Goal: Task Accomplishment & Management: Manage account settings

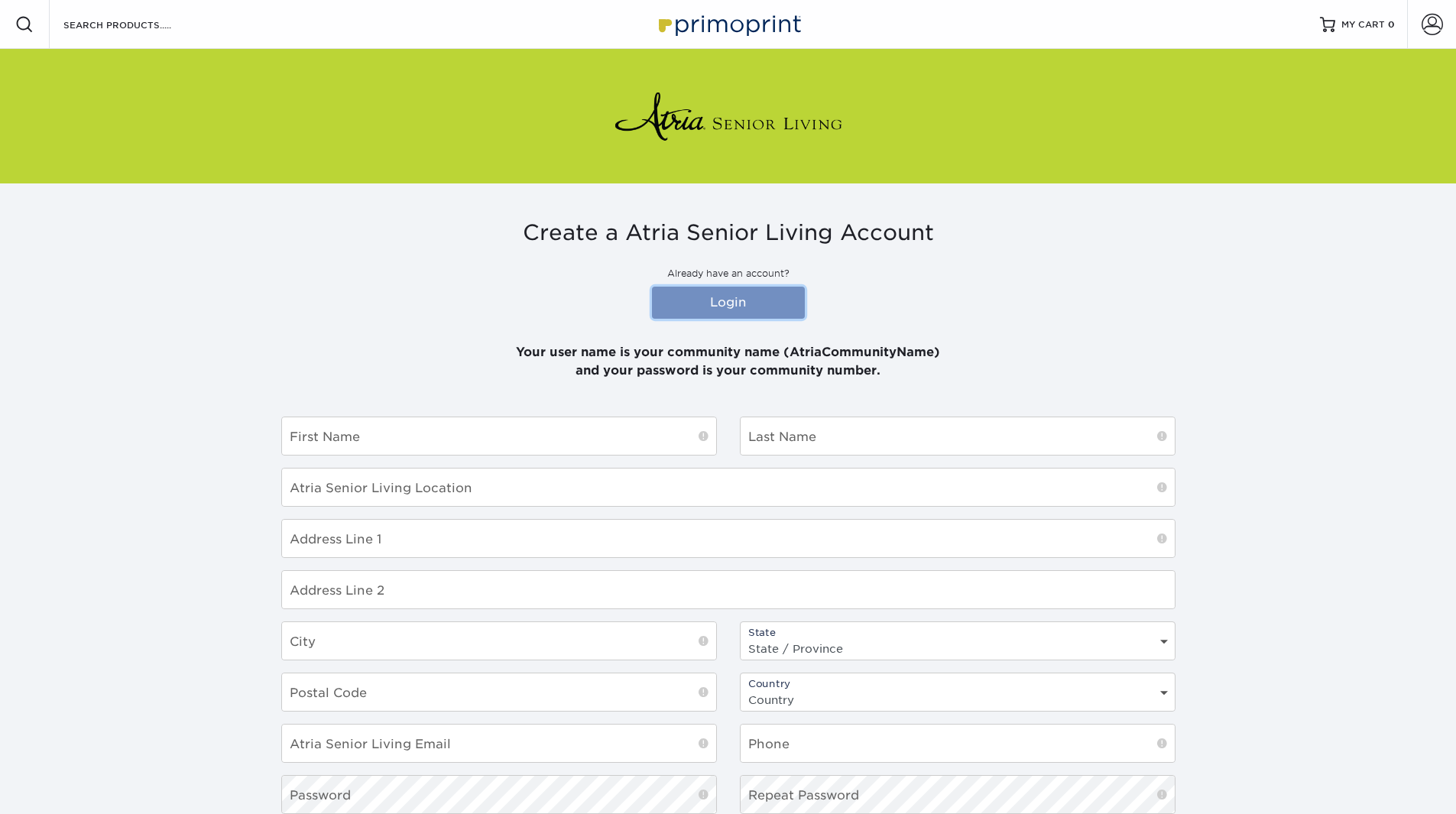
click at [735, 295] on link "Login" at bounding box center [728, 303] width 153 height 32
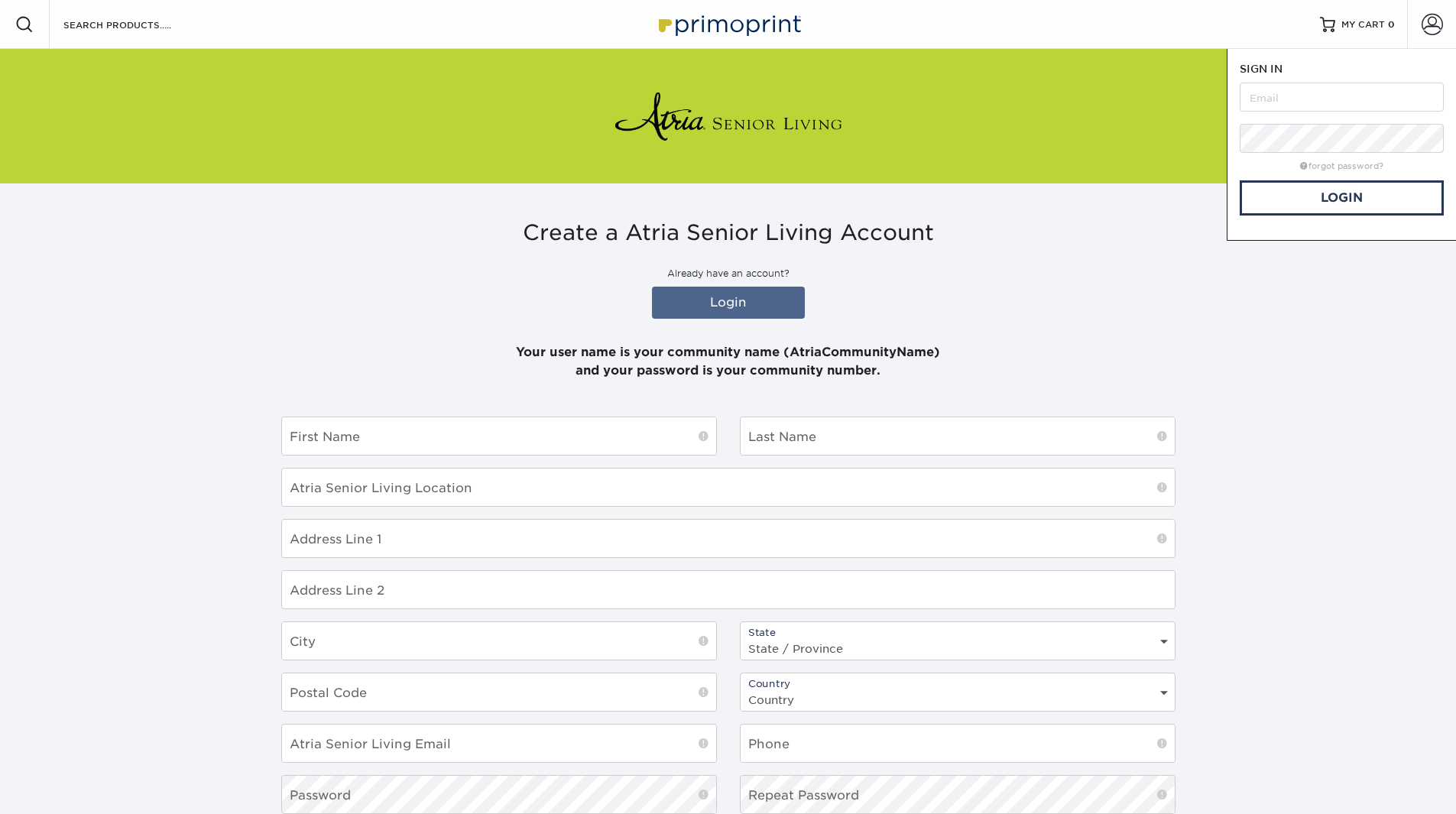
click at [1125, 334] on p "Your user name is your community name (AtriaCommunityName) and your password is…" at bounding box center [728, 352] width 895 height 55
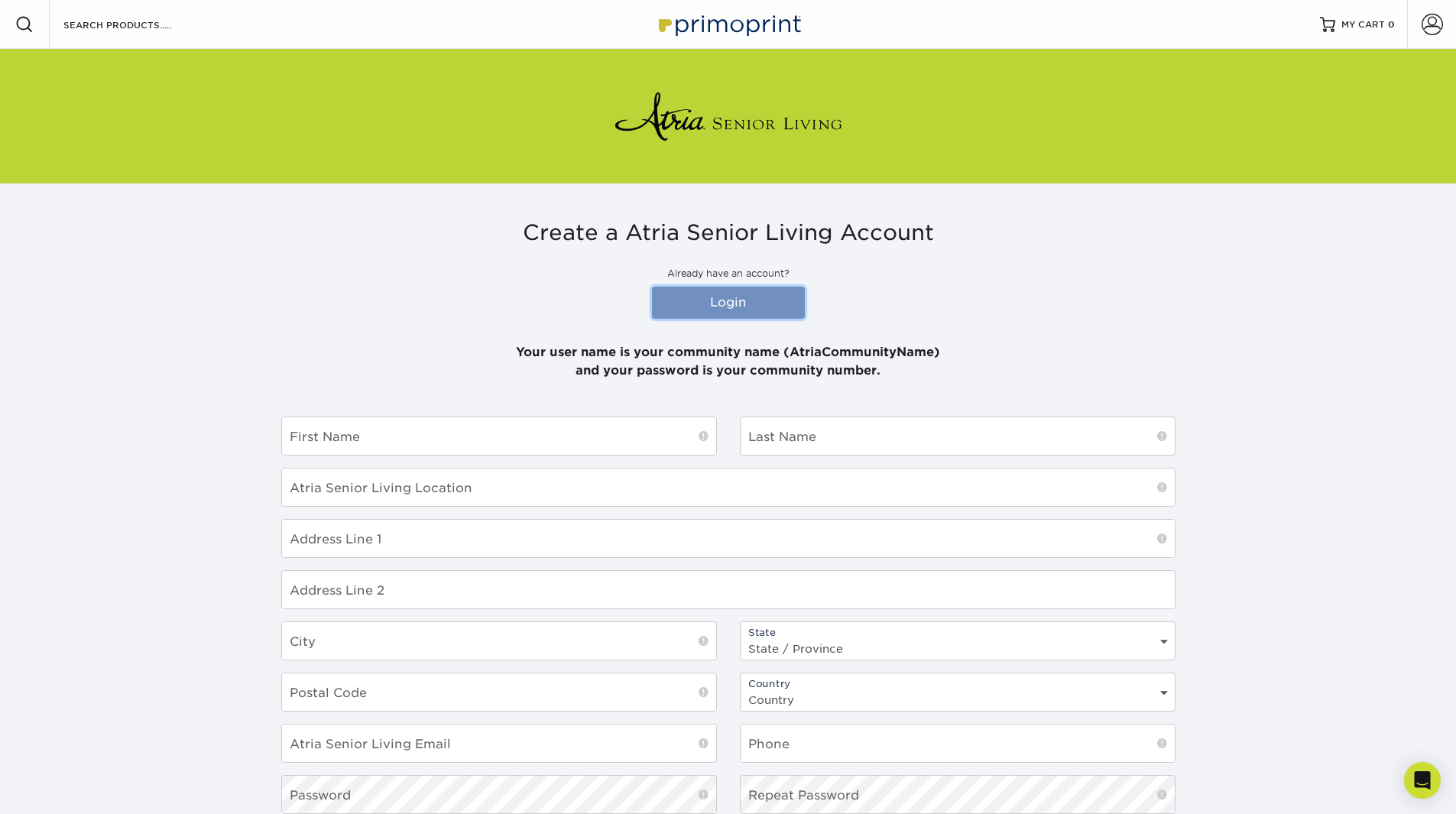
click at [694, 300] on link "Login" at bounding box center [728, 303] width 153 height 32
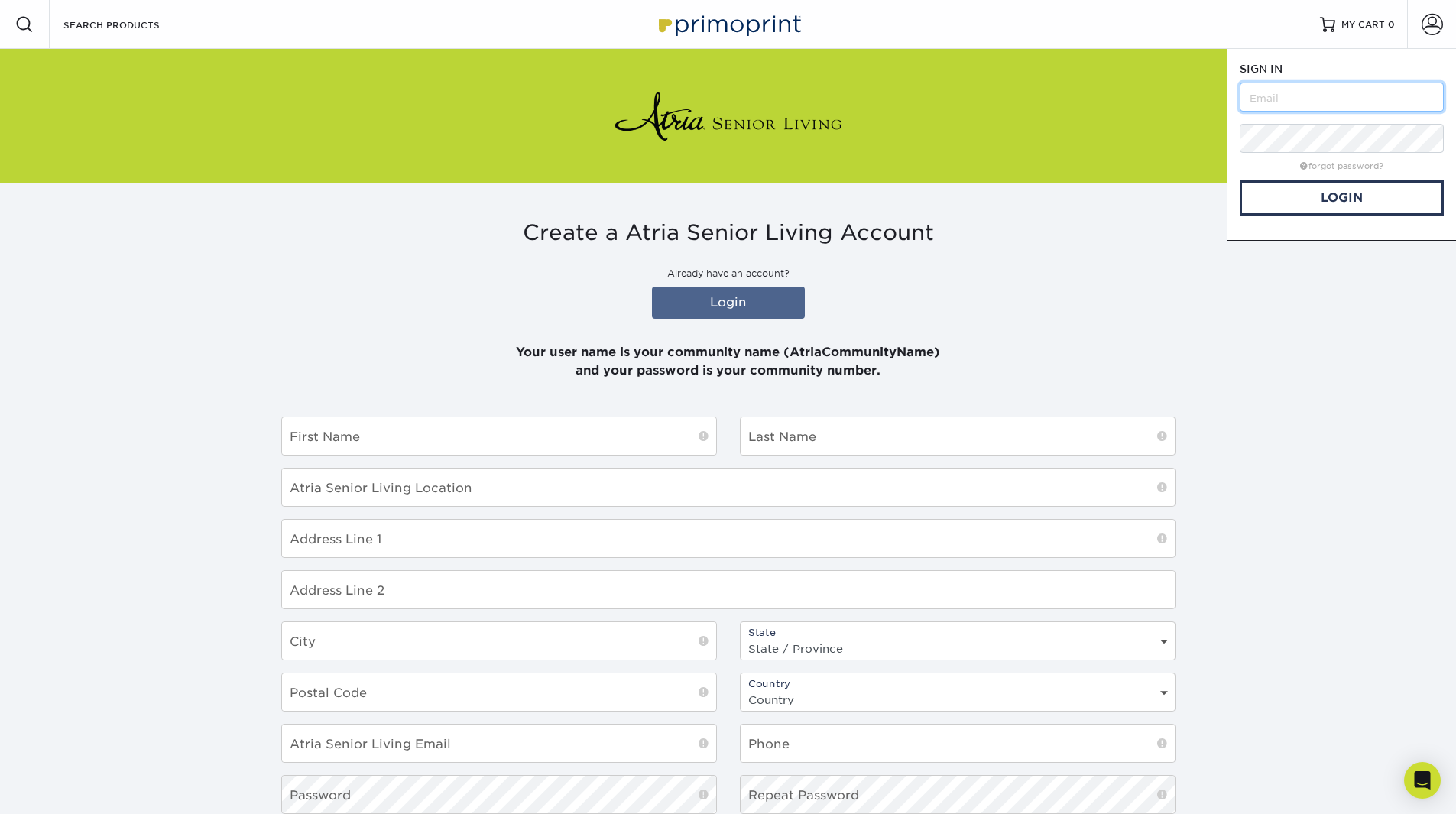
click at [1301, 102] on input "text" at bounding box center [1342, 97] width 204 height 29
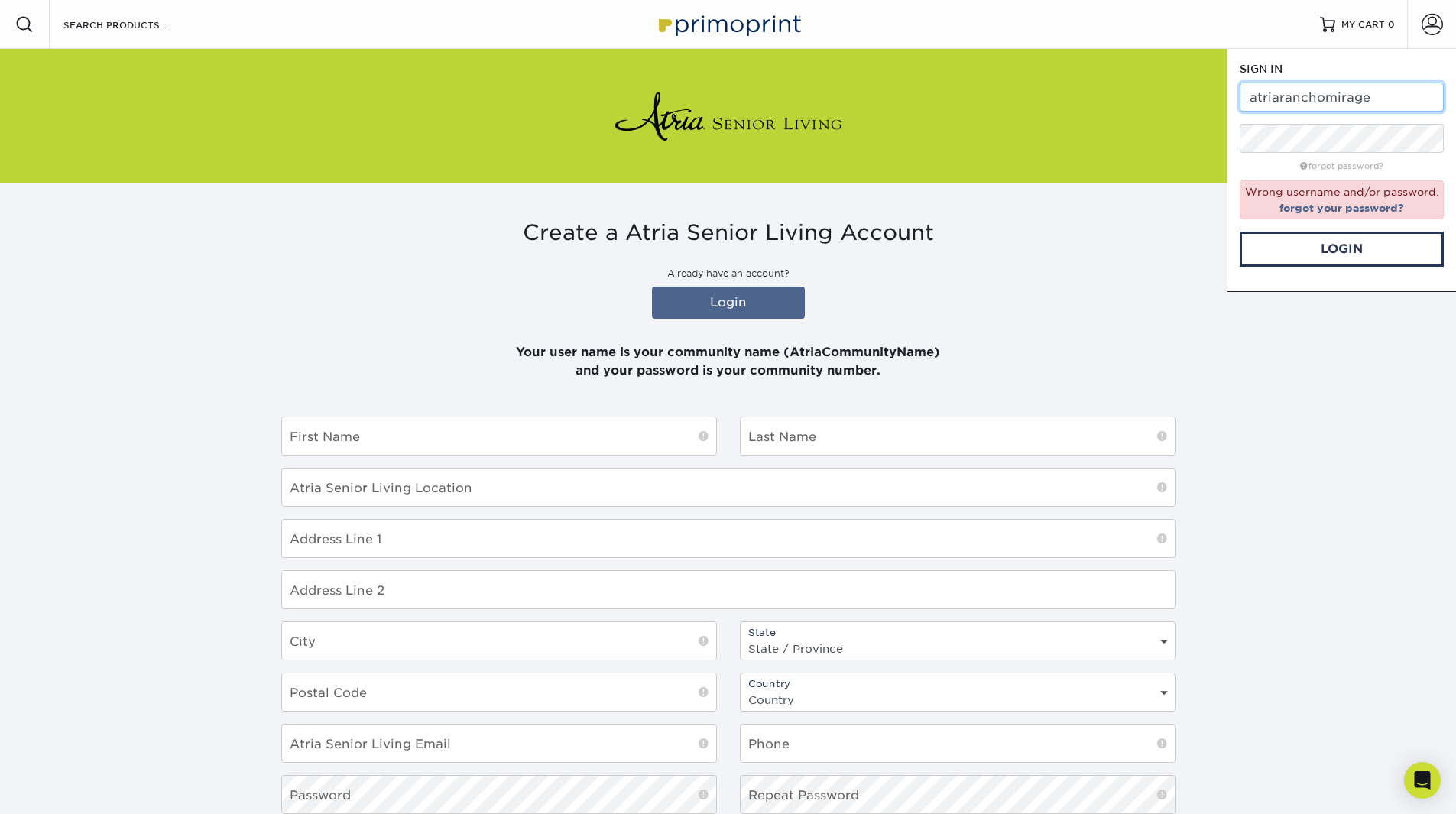
click at [1391, 94] on input "atriaranchomirage" at bounding box center [1342, 97] width 204 height 29
type input "a"
click at [1332, 103] on input "AtriaRanchoMirage" at bounding box center [1342, 97] width 204 height 29
click at [1287, 98] on input "AtriaRanchoMirage" at bounding box center [1342, 97] width 204 height 29
click at [1280, 96] on input "AtriaRanchoMirage" at bounding box center [1342, 97] width 204 height 29
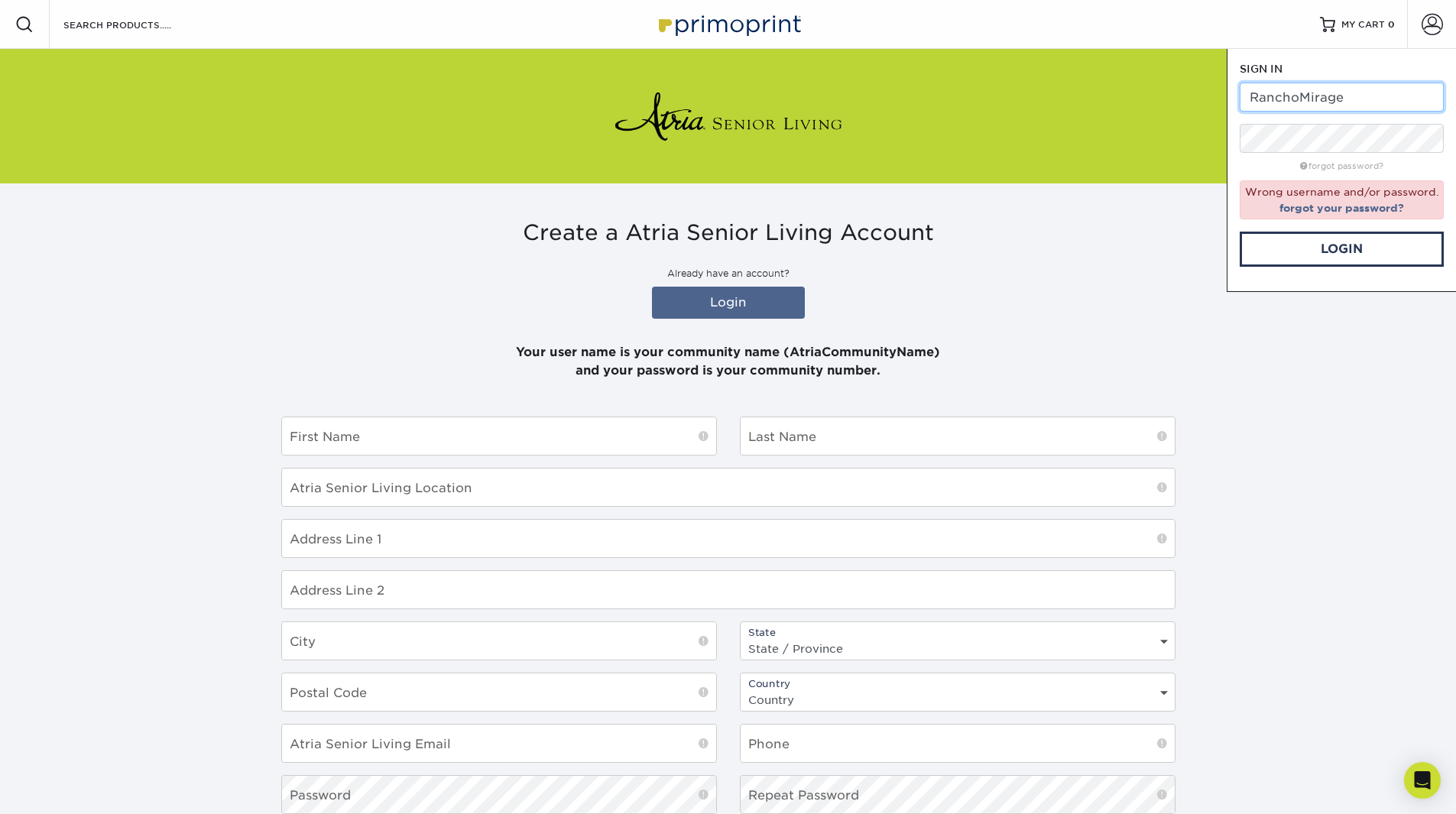
click at [1343, 98] on input "RanchoMirage" at bounding box center [1342, 97] width 204 height 29
type input "ranchomirageterrace"
click at [1345, 244] on link "Login" at bounding box center [1342, 249] width 204 height 35
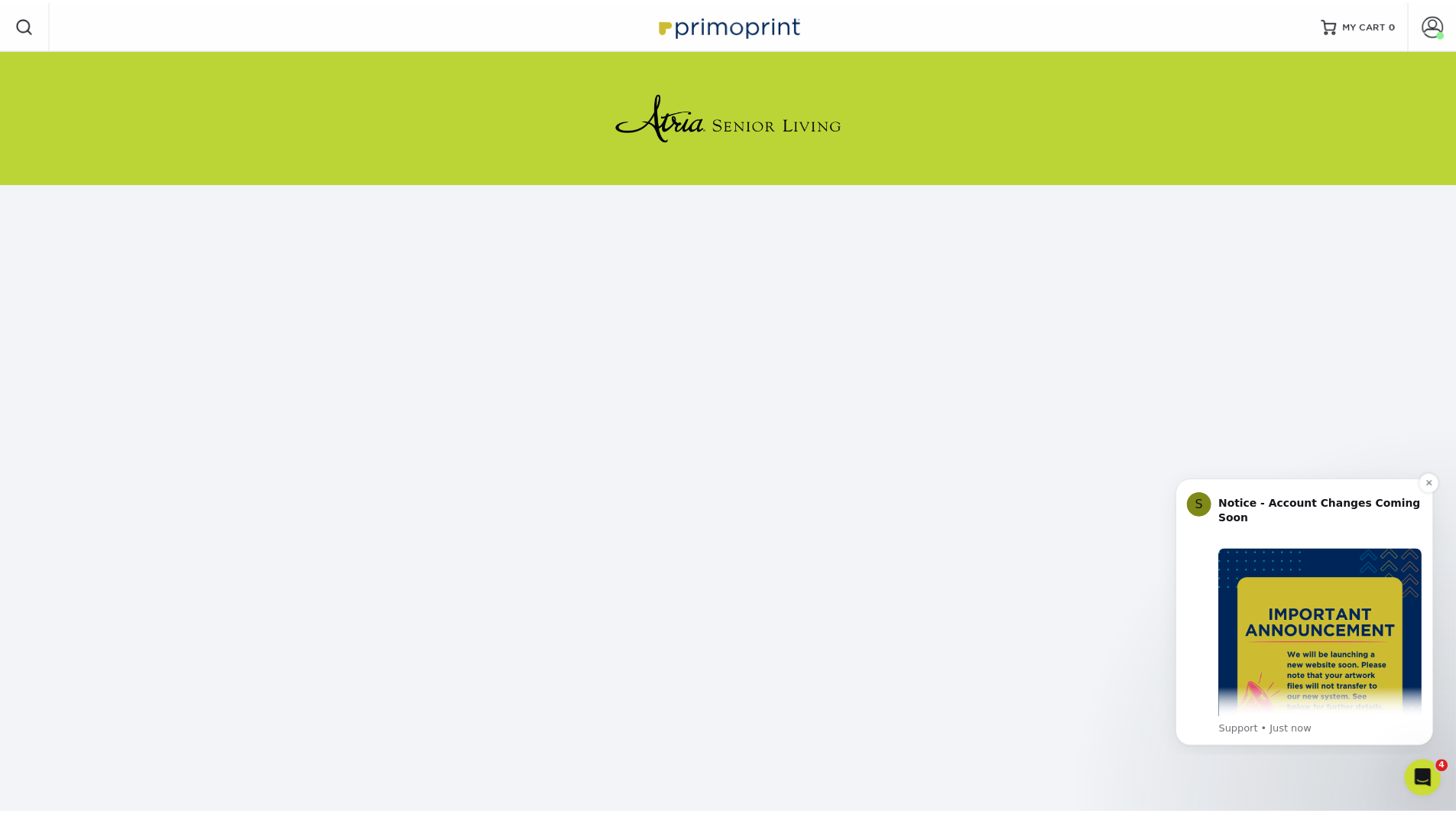
scroll to position [48, 0]
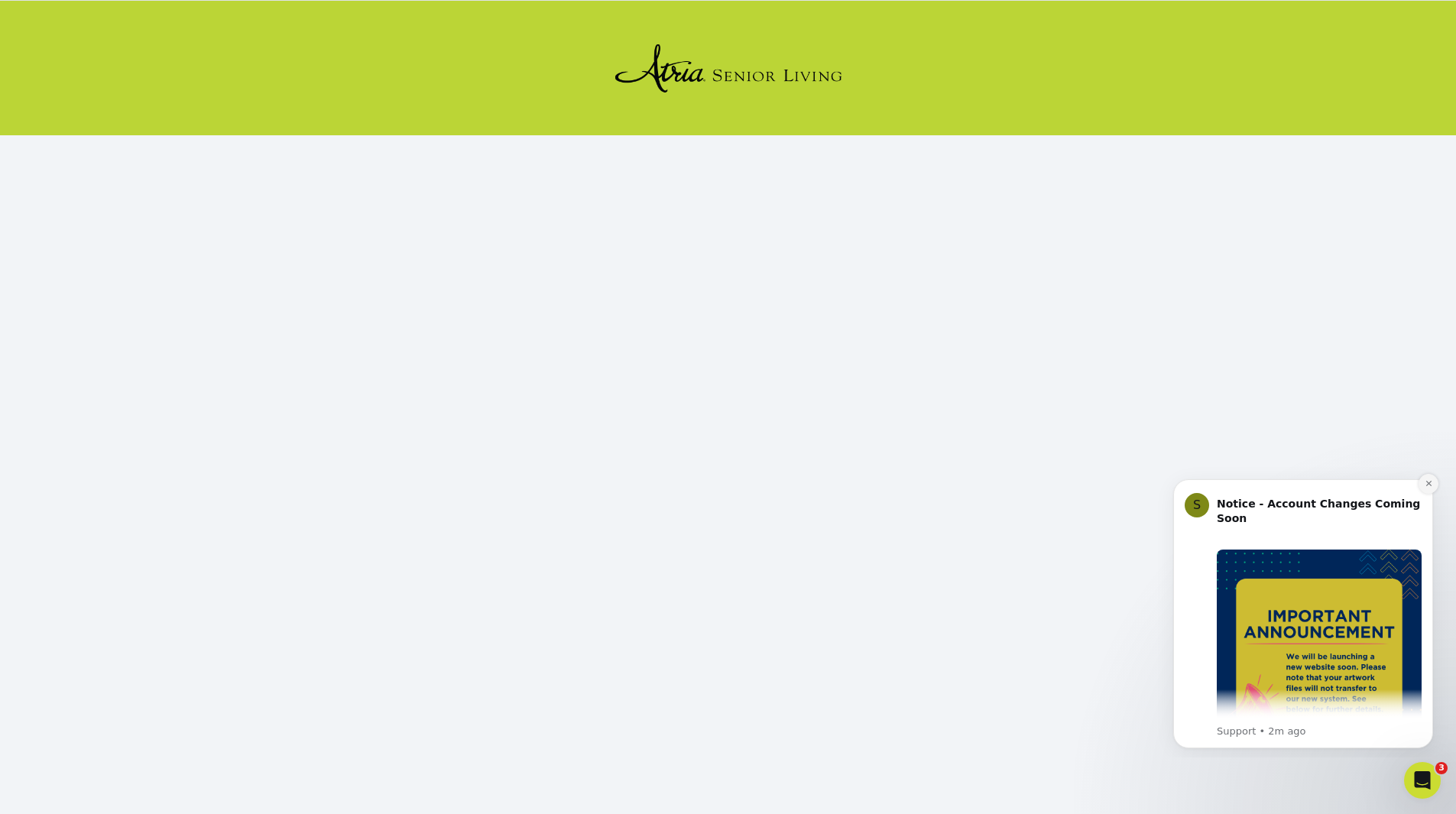
click at [1423, 483] on button "Dismiss notification" at bounding box center [1428, 483] width 20 height 20
